Goal: Transaction & Acquisition: Purchase product/service

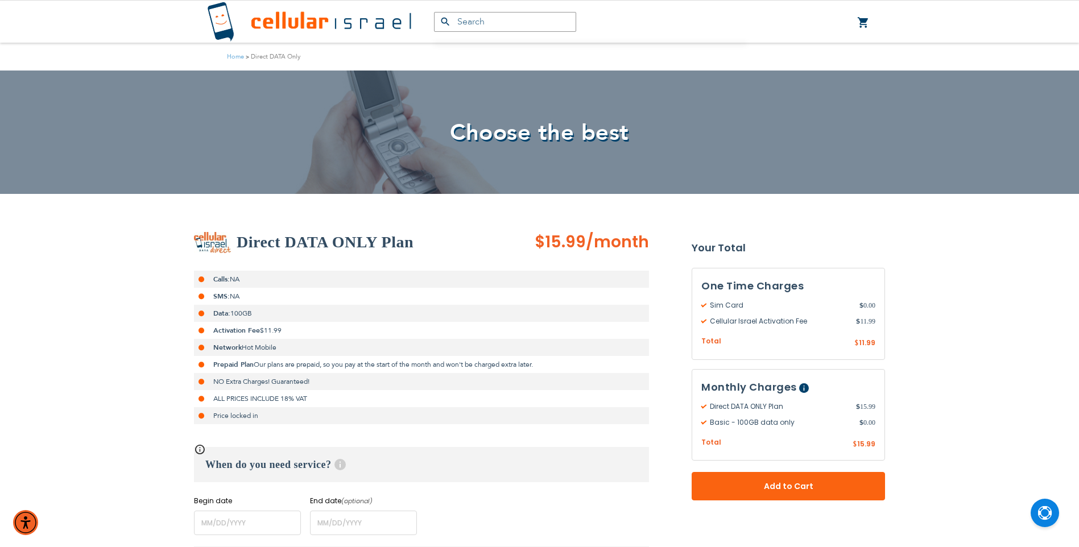
click at [864, 18] on link "0 My Cart" at bounding box center [863, 23] width 13 height 14
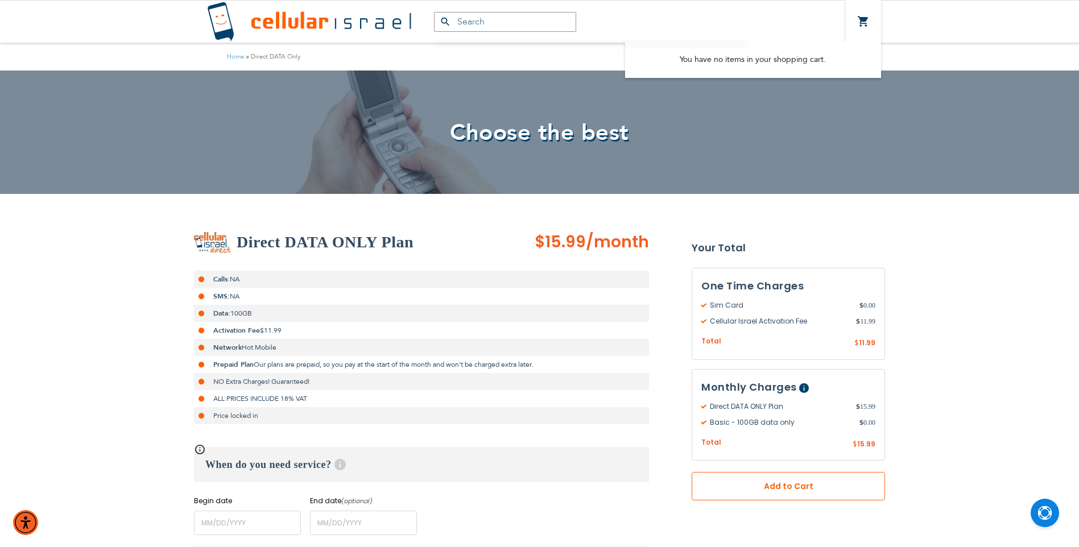
click at [785, 487] on span "Add to Cart" at bounding box center [788, 486] width 118 height 12
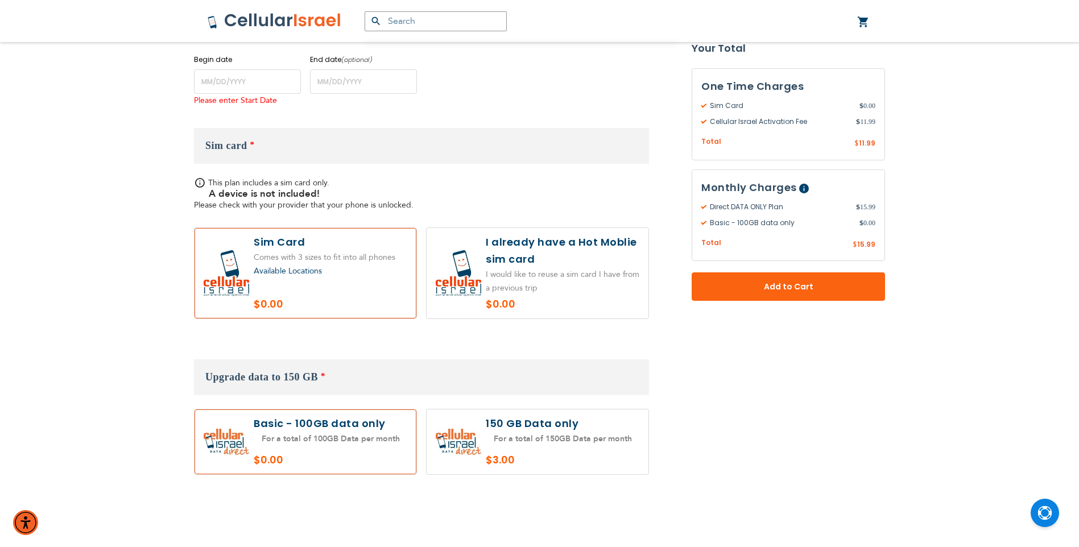
scroll to position [450, 0]
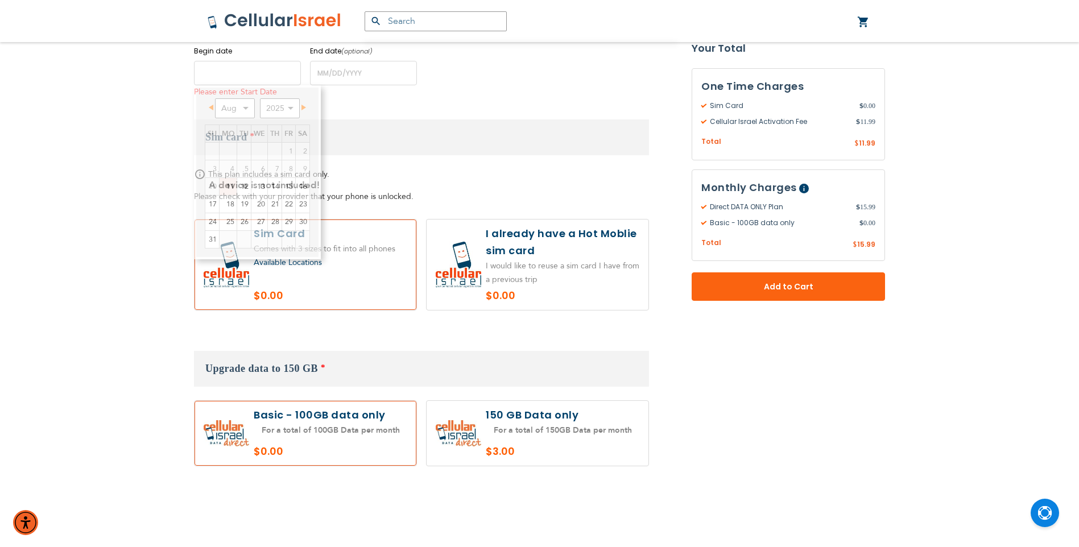
click at [223, 78] on input "name" at bounding box center [247, 73] width 107 height 24
click at [252, 108] on select "Aug Sep Oct Nov Dec" at bounding box center [235, 108] width 40 height 20
drag, startPoint x: 230, startPoint y: 150, endPoint x: 261, endPoint y: 153, distance: 31.4
click at [230, 150] on link "1" at bounding box center [227, 151] width 17 height 17
type input "[DATE]"
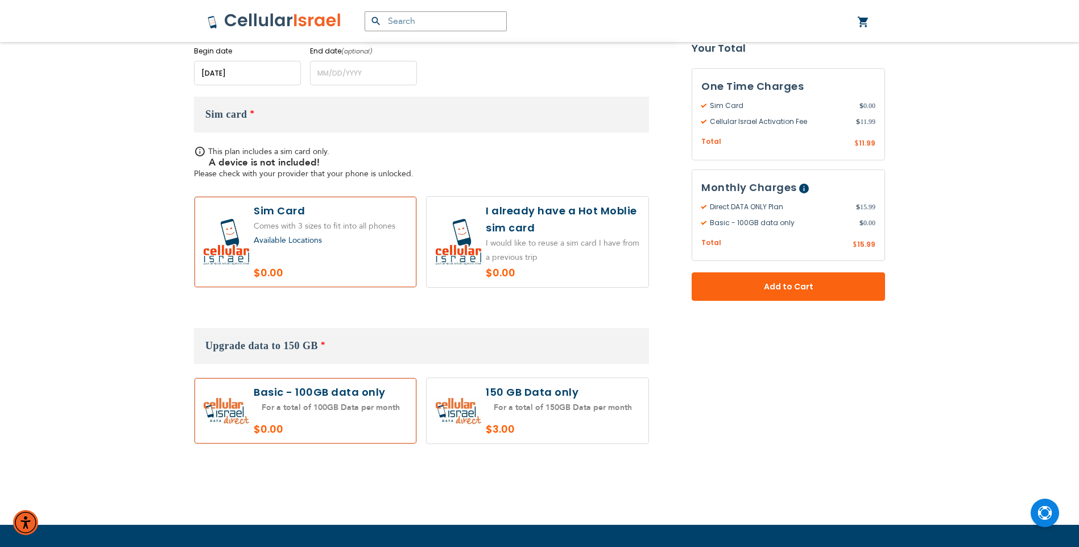
drag, startPoint x: 295, startPoint y: 239, endPoint x: 306, endPoint y: 238, distance: 11.4
click at [296, 239] on span "Available Locations" at bounding box center [288, 240] width 68 height 11
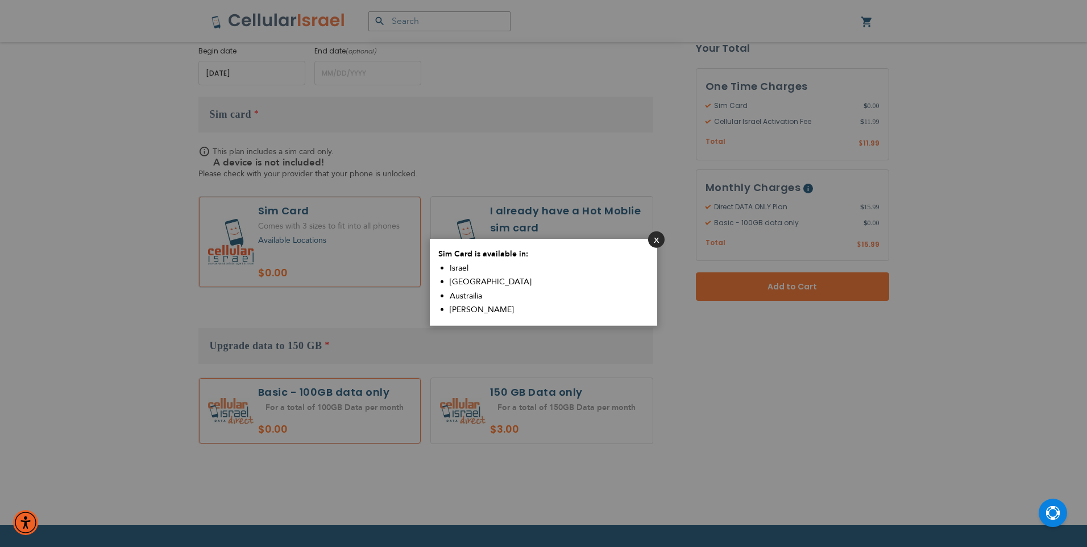
click at [659, 239] on button "Close" at bounding box center [656, 239] width 16 height 16
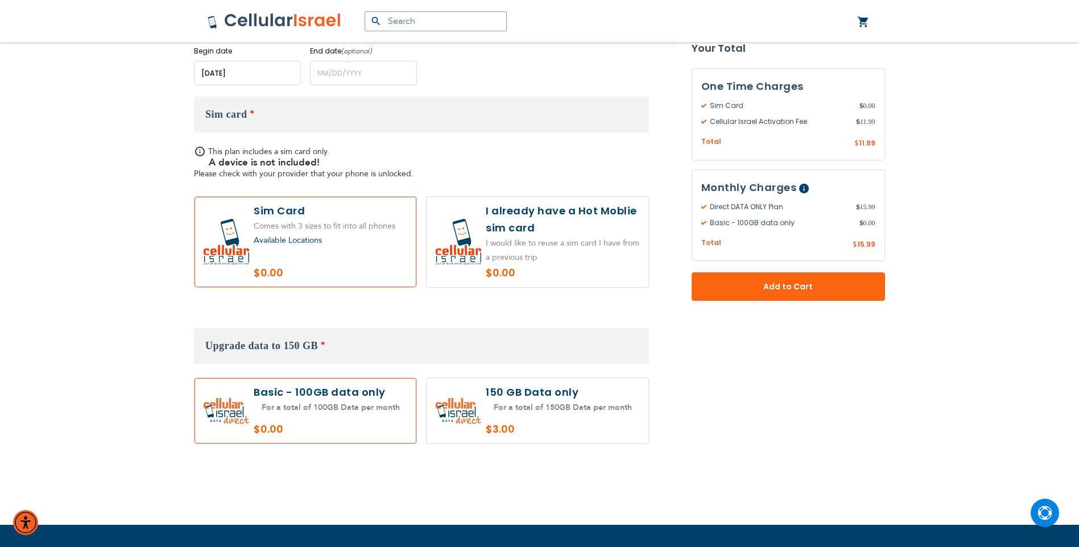
click at [590, 230] on label at bounding box center [537, 242] width 222 height 90
radio input "true"
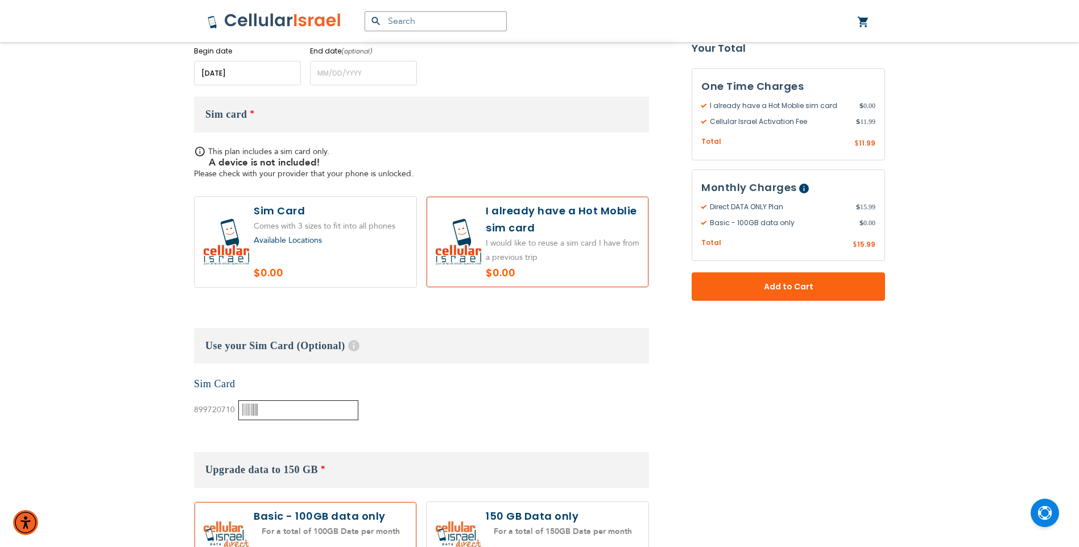
click at [305, 409] on input "text" at bounding box center [298, 410] width 120 height 20
paste input "5031572826"
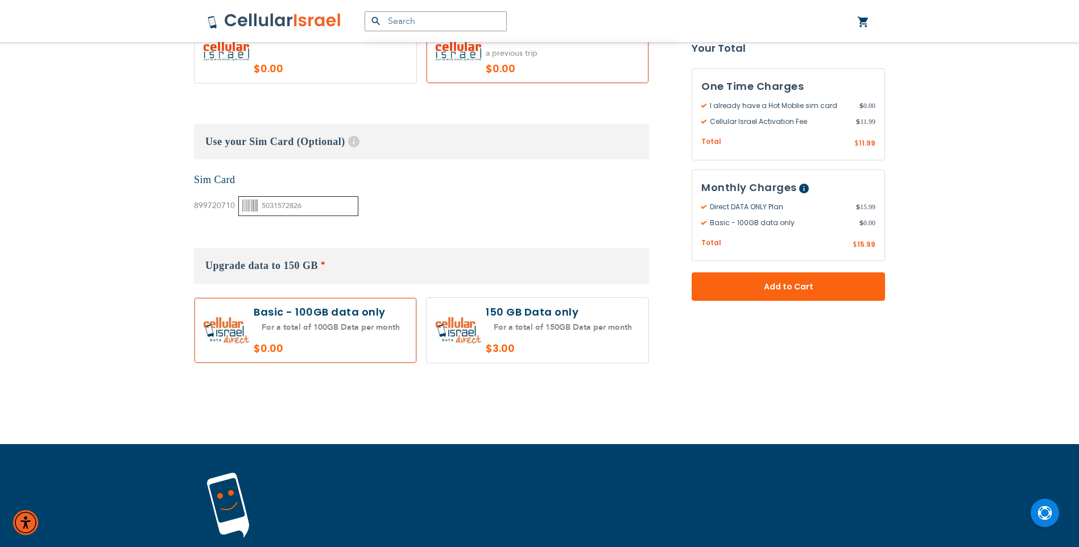
scroll to position [732, 0]
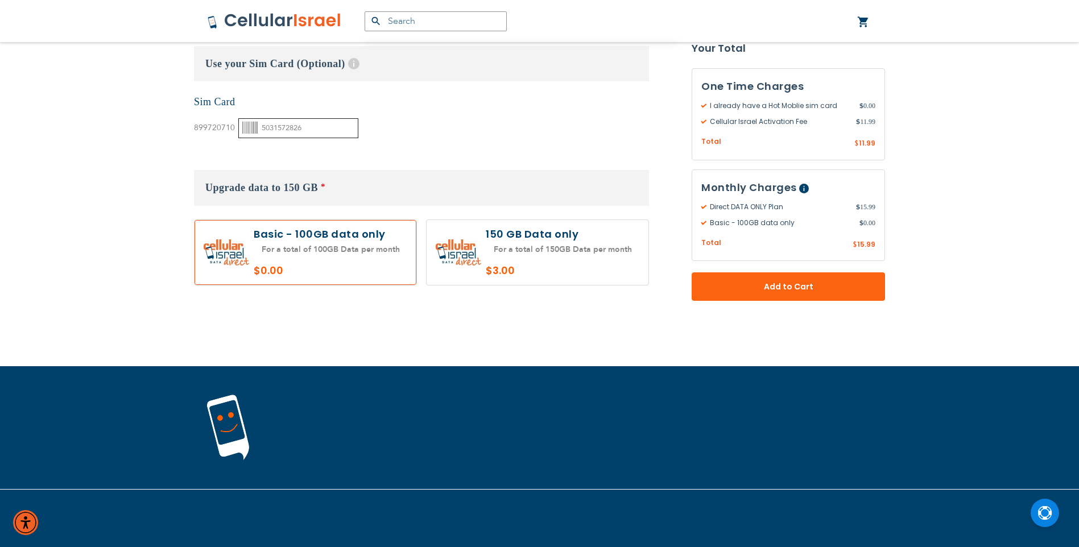
type input "5031572826"
click at [285, 249] on label at bounding box center [305, 252] width 222 height 65
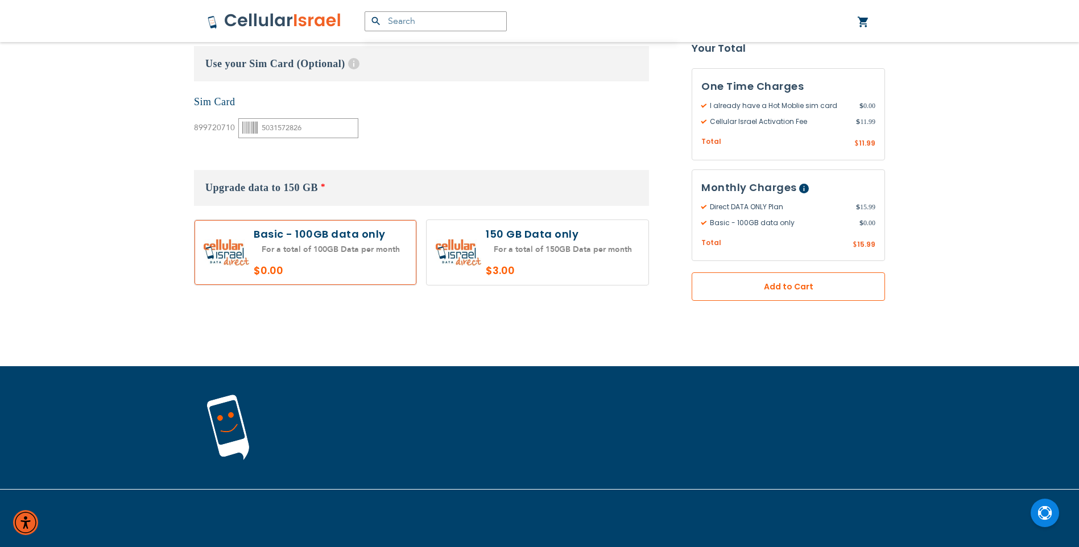
click at [792, 289] on span "Add to Cart" at bounding box center [788, 287] width 118 height 12
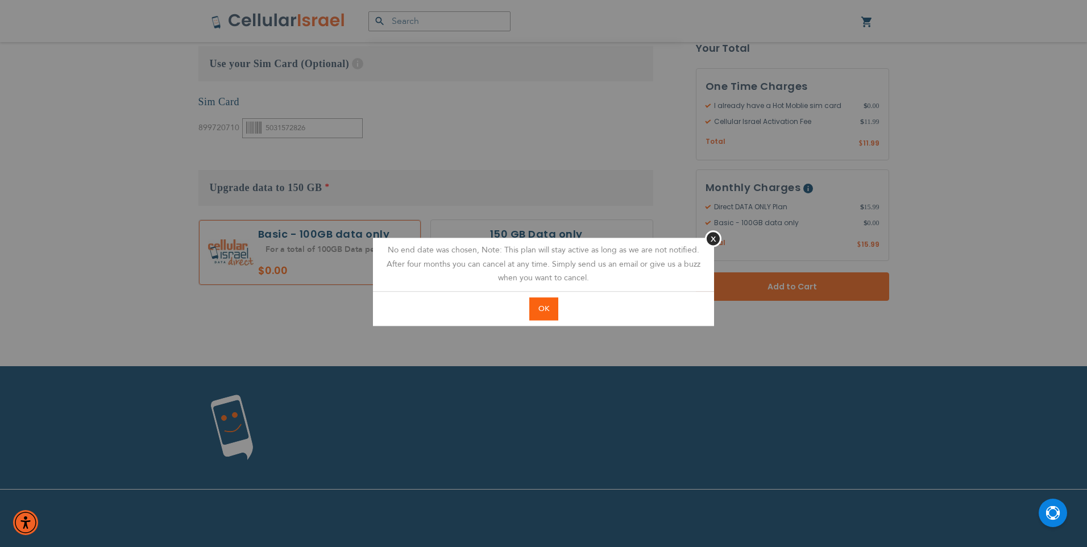
drag, startPoint x: 537, startPoint y: 309, endPoint x: 549, endPoint y: 309, distance: 12.5
click at [537, 309] on button "OK" at bounding box center [543, 308] width 29 height 23
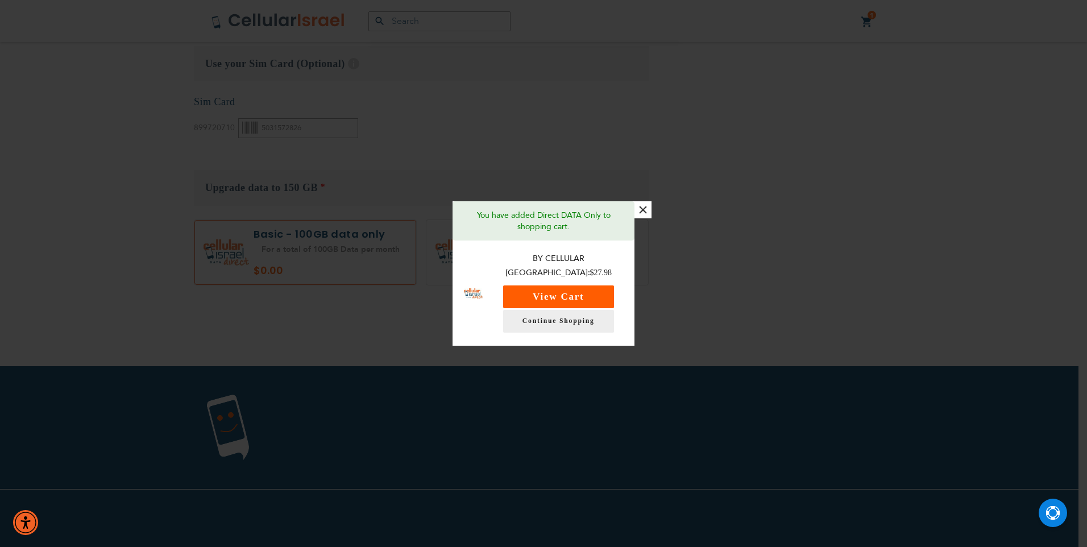
click at [587, 285] on button "View Cart" at bounding box center [558, 296] width 111 height 23
